Goal: Task Accomplishment & Management: Manage account settings

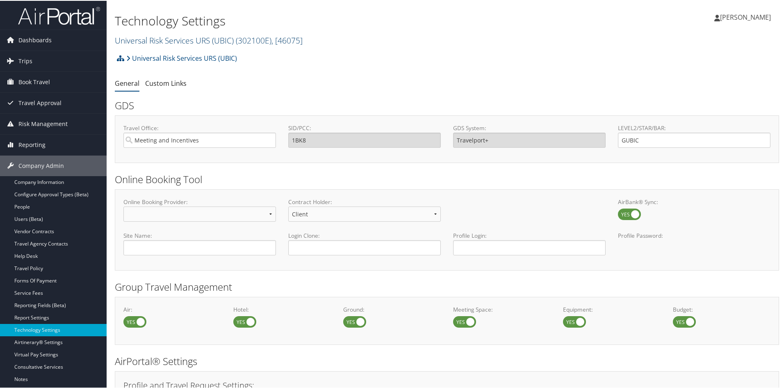
click at [189, 43] on link "Universal Risk Services URS (UBIC) ( 302100E ) , [ 46075 ]" at bounding box center [209, 39] width 188 height 11
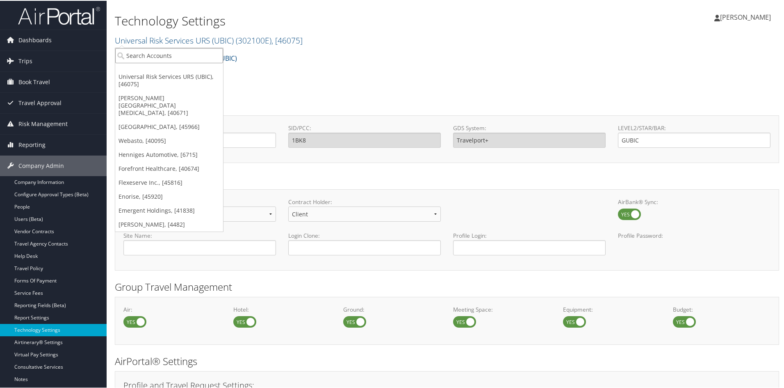
click at [186, 48] on input "search" at bounding box center [169, 54] width 108 height 15
type input "optavise"
click at [181, 73] on div "Optavise (005507), [15497]" at bounding box center [169, 69] width 117 height 7
